Goal: Information Seeking & Learning: Learn about a topic

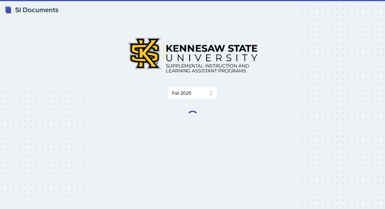
select select "2bed604d-1099-4043-b1bc-2365e8740244"
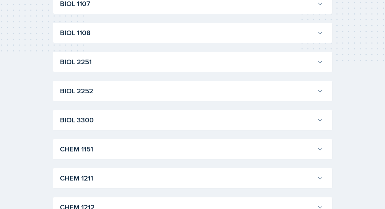
scroll to position [147, 0]
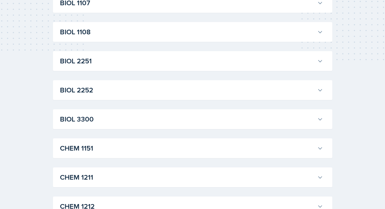
click at [90, 84] on button "BIOL 2252" at bounding box center [191, 90] width 265 height 13
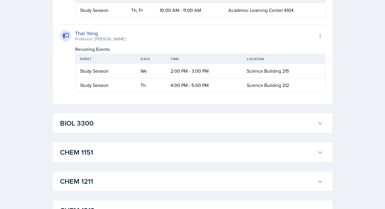
scroll to position [416, 0]
click at [90, 53] on div "Recurring Events" at bounding box center [200, 49] width 250 height 7
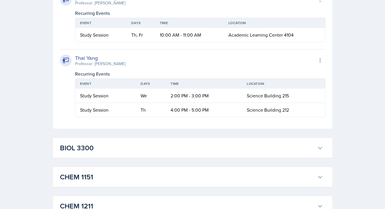
scroll to position [392, 0]
drag, startPoint x: 171, startPoint y: 148, endPoint x: 208, endPoint y: 150, distance: 37.0
click at [208, 117] on td "4:00 PM - 5:00 PM" at bounding box center [204, 110] width 76 height 14
click at [155, 117] on td "Th" at bounding box center [151, 110] width 30 height 14
drag, startPoint x: 171, startPoint y: 148, endPoint x: 203, endPoint y: 148, distance: 31.7
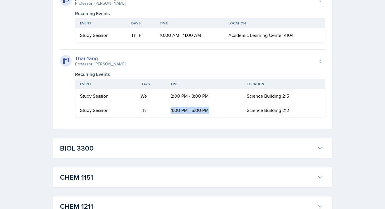
click at [210, 117] on td "4:00 PM - 5:00 PM" at bounding box center [204, 110] width 76 height 14
click at [200, 117] on td "4:00 PM - 5:00 PM" at bounding box center [204, 110] width 76 height 14
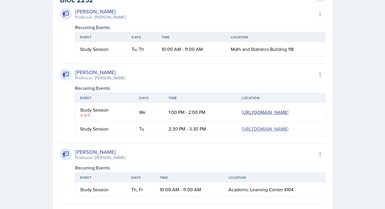
scroll to position [0, 31]
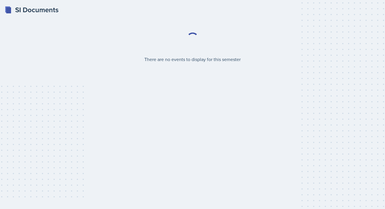
select select "2bed604d-1099-4043-b1bc-2365e8740244"
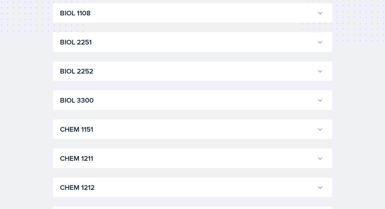
scroll to position [167, 0]
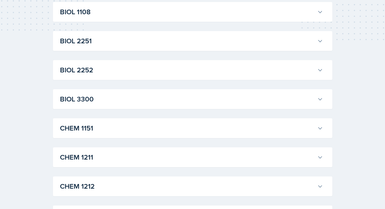
click at [106, 96] on h3 "BIOL 3300" at bounding box center [187, 99] width 255 height 10
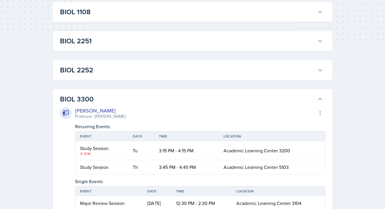
click at [106, 96] on h3 "BIOL 3300" at bounding box center [187, 99] width 255 height 10
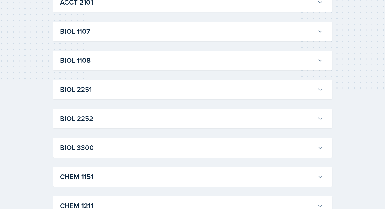
scroll to position [117, 0]
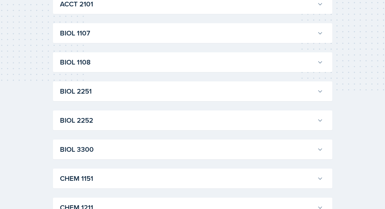
click at [88, 63] on h3 "BIOL 1108" at bounding box center [187, 62] width 255 height 10
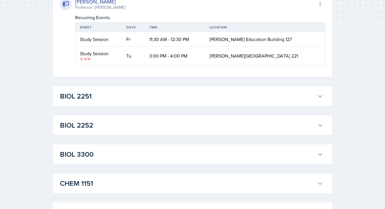
scroll to position [189, 0]
click at [95, 129] on h3 "BIOL 2252" at bounding box center [187, 125] width 255 height 10
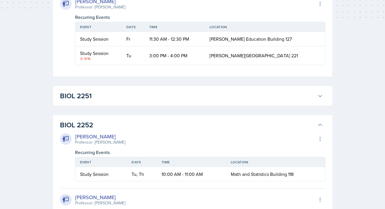
click at [95, 129] on h3 "BIOL 2252" at bounding box center [187, 125] width 255 height 10
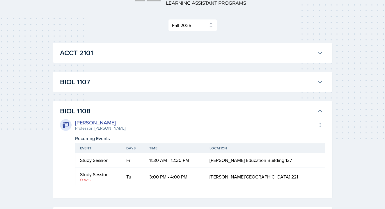
scroll to position [68, 0]
click at [87, 111] on h3 "BIOL 1108" at bounding box center [187, 111] width 255 height 10
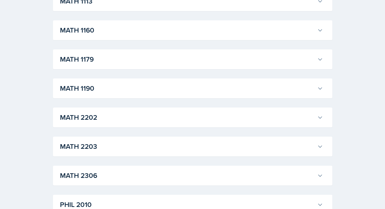
scroll to position [572, 0]
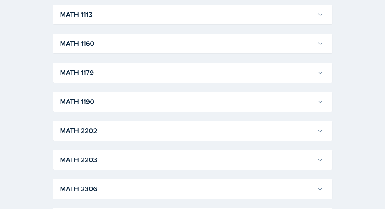
click at [87, 109] on div "MATH 1190 Kris Prasad Professor: Jon Noring Export to Google Calendar Recurring…" at bounding box center [192, 102] width 279 height 20
click at [83, 103] on h3 "MATH 1190" at bounding box center [187, 102] width 255 height 10
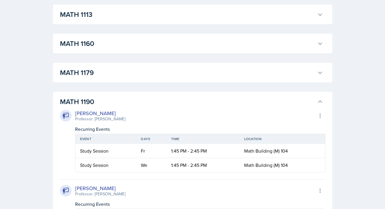
click at [83, 103] on h3 "MATH 1190" at bounding box center [187, 102] width 255 height 10
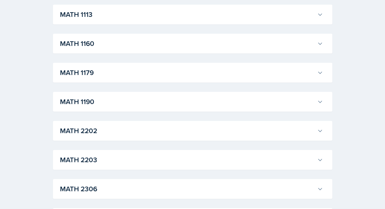
click at [79, 73] on h3 "MATH 1179" at bounding box center [187, 73] width 255 height 10
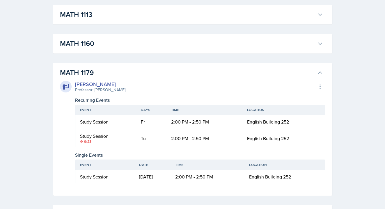
click at [79, 73] on h3 "MATH 1179" at bounding box center [187, 73] width 255 height 10
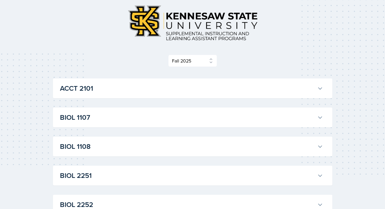
scroll to position [0, 0]
